Goal: Ask a question

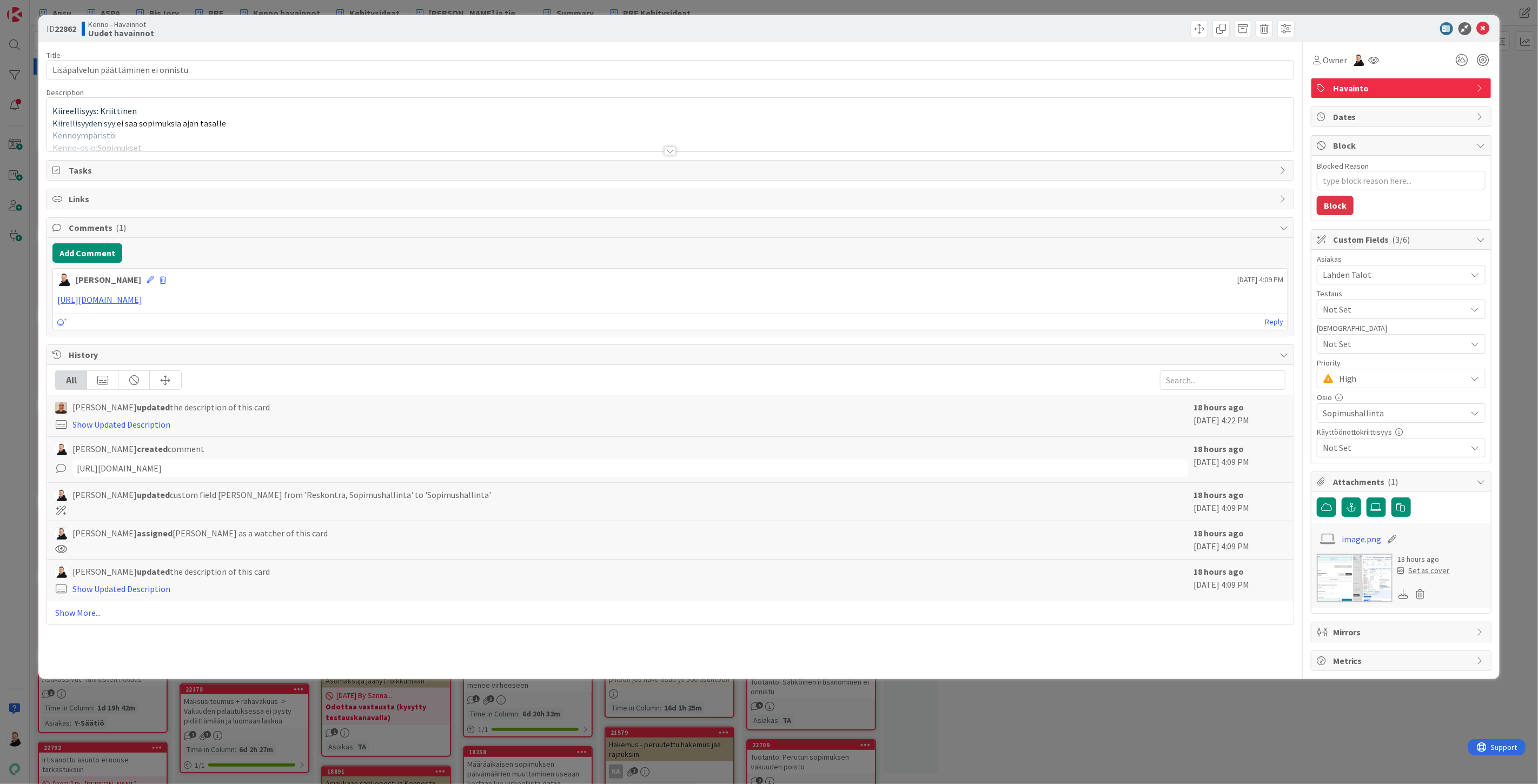
click at [675, 150] on div at bounding box center [670, 151] width 12 height 9
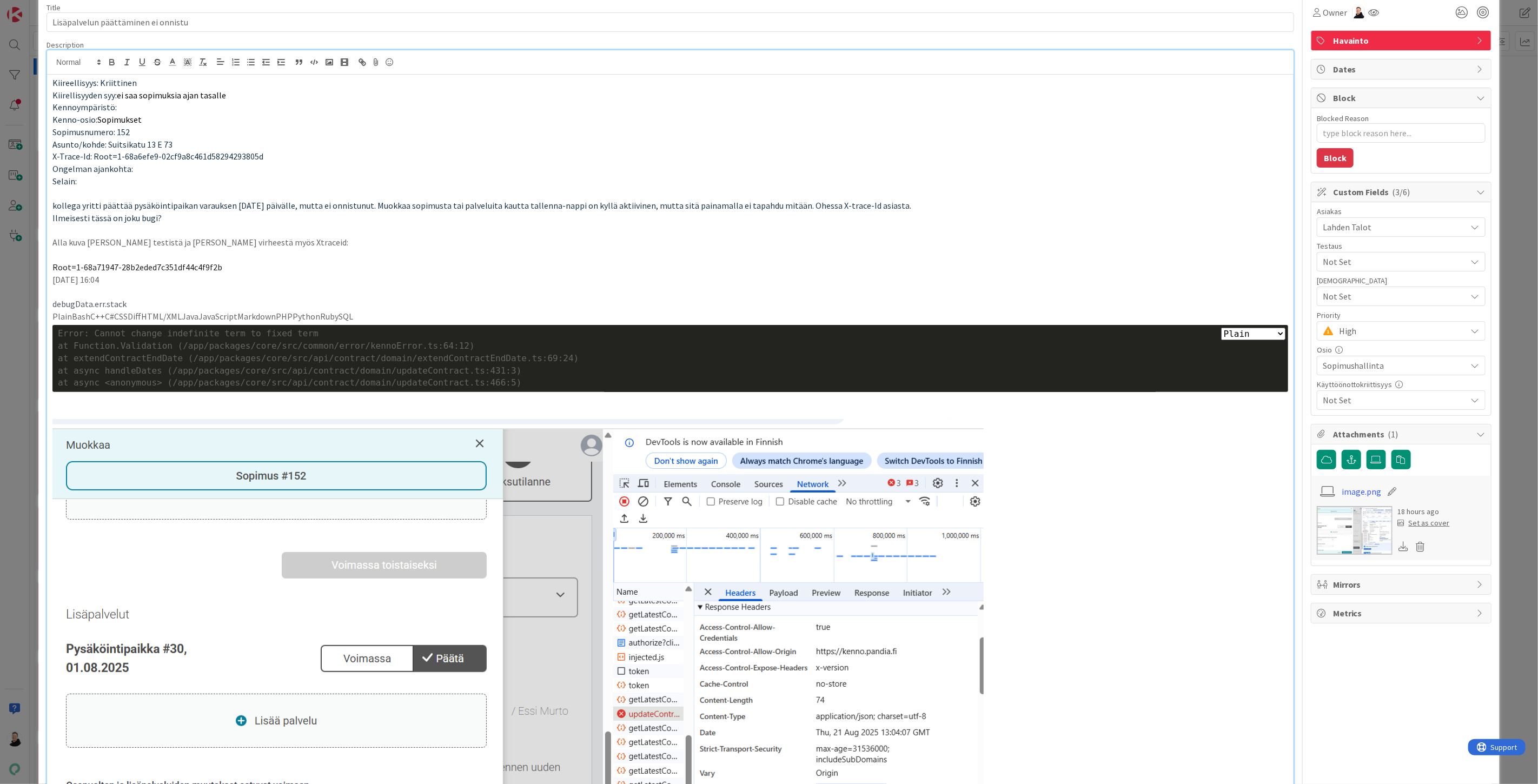
scroll to position [120, 0]
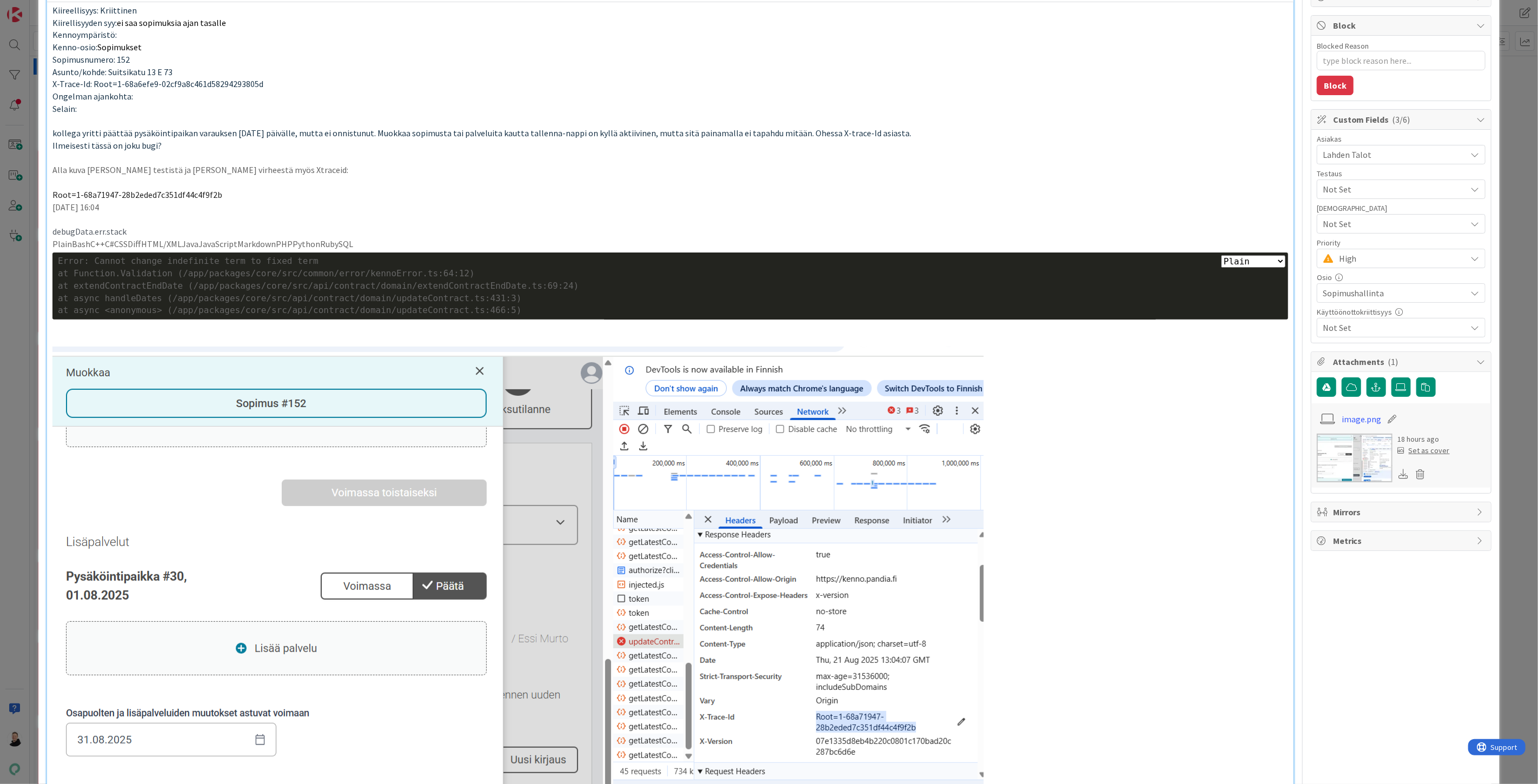
type textarea "x"
type input "Lisäpalvelun päättäminen ei onnistu jos sopimus on ollut"
type textarea "x"
type input "Lisäpalvelun päättäminen ei onnist"
type textarea "x"
